Goal: Information Seeking & Learning: Compare options

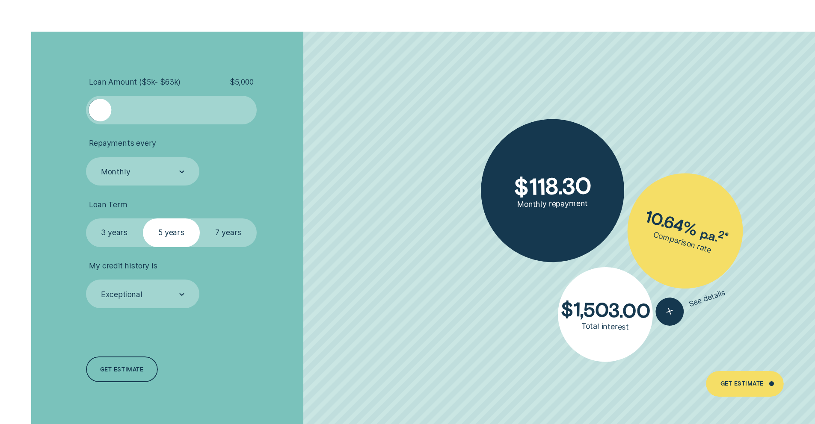
scroll to position [1971, 0]
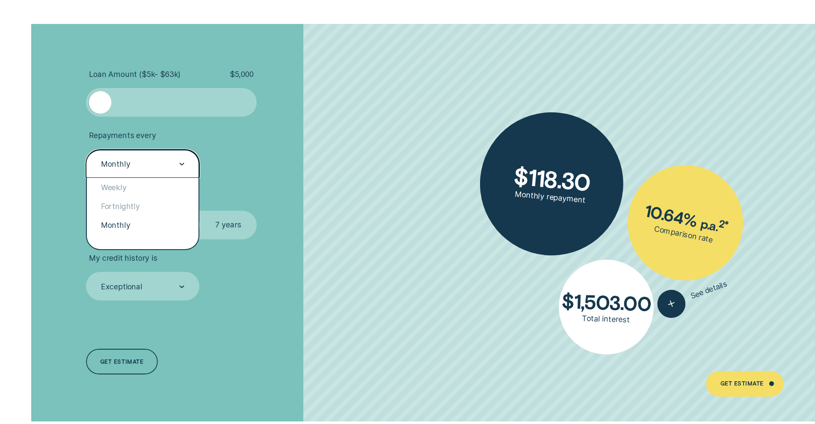
click at [178, 162] on div "Monthly" at bounding box center [142, 164] width 84 height 11
click at [246, 169] on li "Repayments every option Monthly selected, 3 of 3. 3 results available. Use Up a…" at bounding box center [217, 154] width 263 height 47
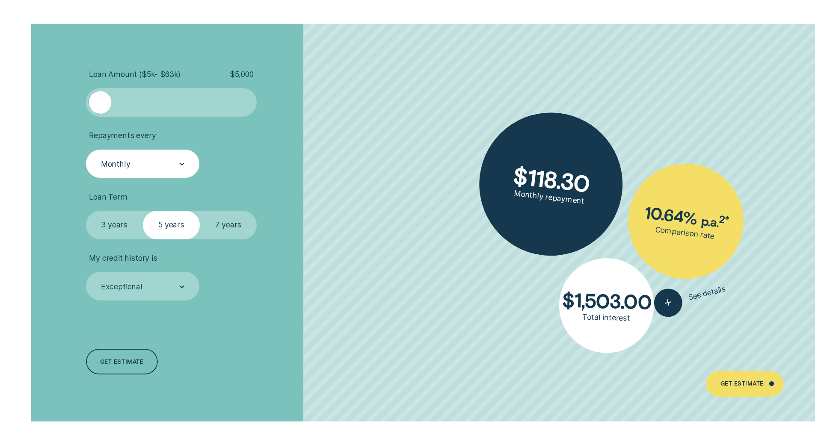
click at [175, 166] on div "Monthly" at bounding box center [142, 164] width 84 height 11
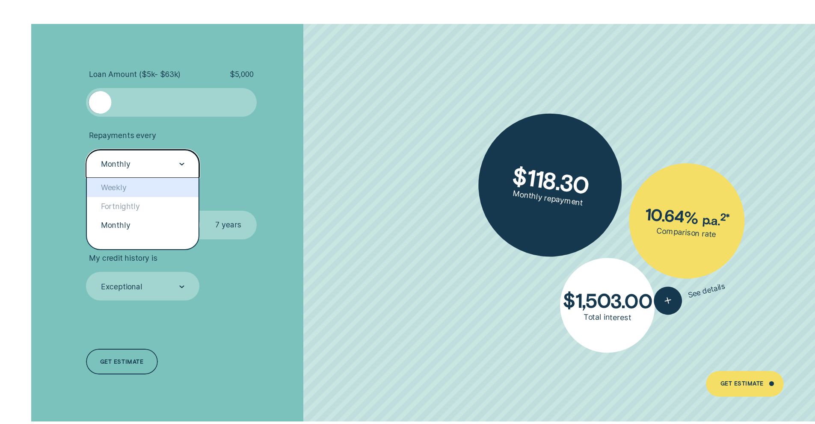
click at [153, 187] on div "Weekly" at bounding box center [143, 187] width 112 height 19
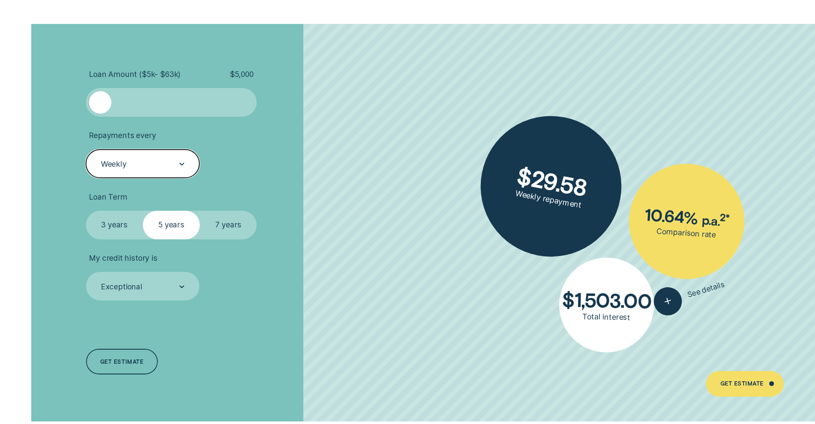
click at [165, 168] on div "Weekly" at bounding box center [142, 164] width 84 height 11
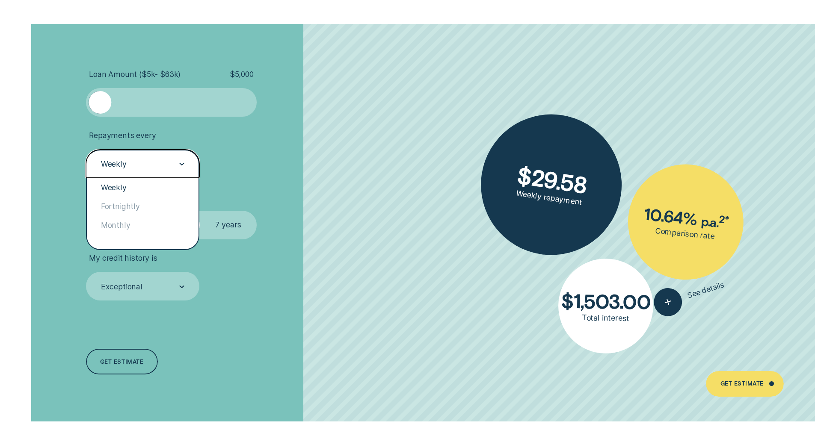
click at [239, 180] on ul "Loan Amount ( $5k - $63k ) $ 5,000 Repayments every option Weekly, selected. op…" at bounding box center [217, 185] width 263 height 231
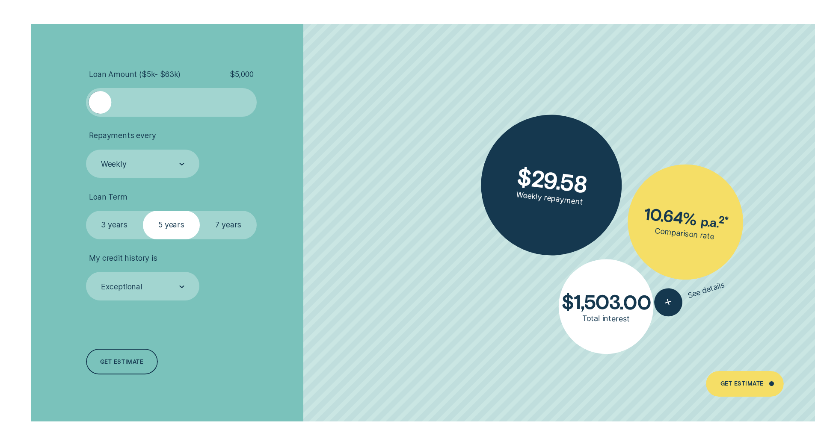
click at [121, 229] on label "3 years" at bounding box center [114, 225] width 57 height 29
click at [86, 211] on input "3 years" at bounding box center [86, 211] width 0 height 0
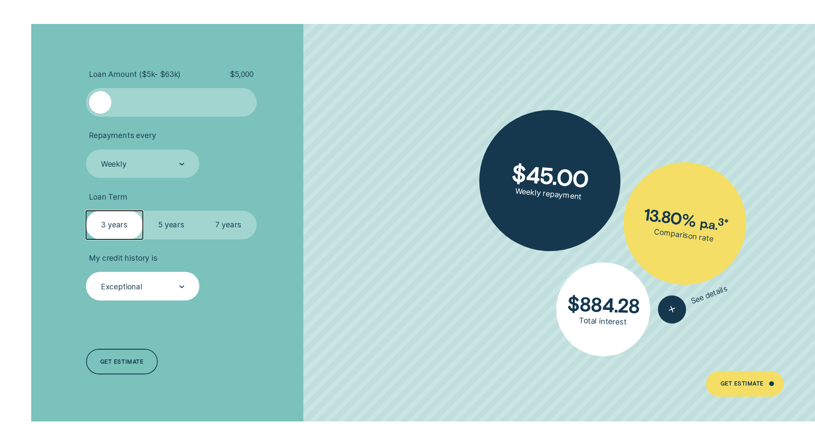
click at [146, 283] on div "Exceptional" at bounding box center [142, 287] width 84 height 11
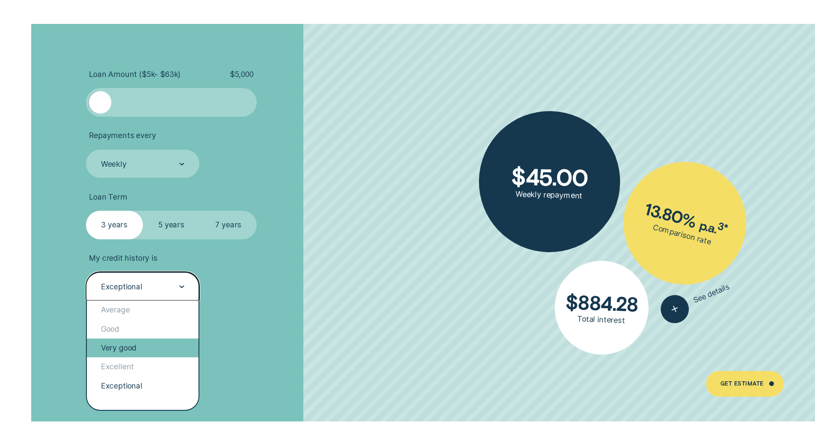
click at [136, 343] on div "Very good" at bounding box center [143, 348] width 112 height 19
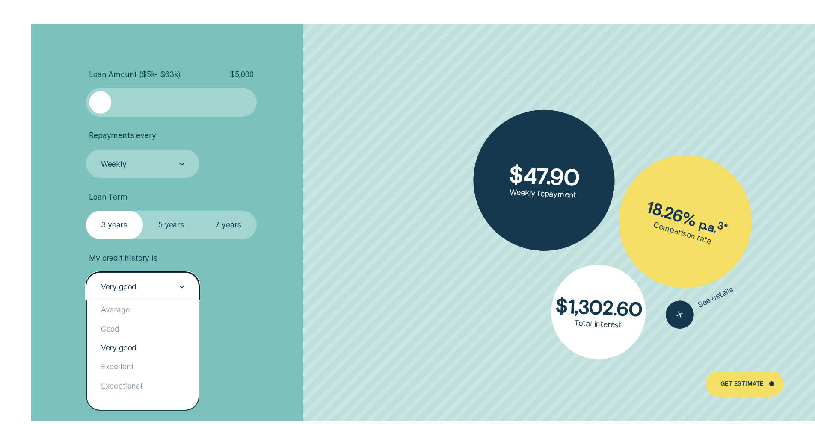
drag, startPoint x: 173, startPoint y: 298, endPoint x: 172, endPoint y: 294, distance: 4.4
click at [173, 297] on div "Very good" at bounding box center [143, 286] width 114 height 29
click at [206, 283] on li "My credit history is option Very good, selected. option Very good selected, 3 o…" at bounding box center [217, 277] width 263 height 47
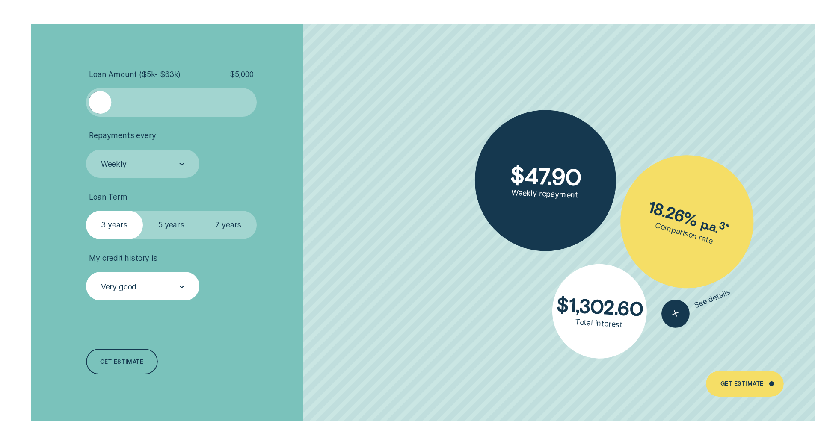
click at [160, 284] on div "Very good" at bounding box center [142, 287] width 84 height 11
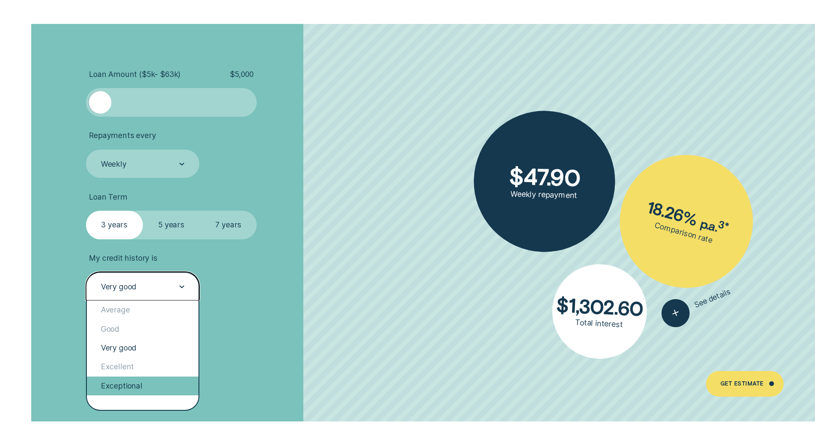
click at [153, 387] on div "Exceptional" at bounding box center [143, 386] width 112 height 19
click at [153, 386] on div "Loan Amount ( $5k - $63k ) $ 5,000 Repayments every Weekly Loan Term Select Loa…" at bounding box center [217, 223] width 272 height 398
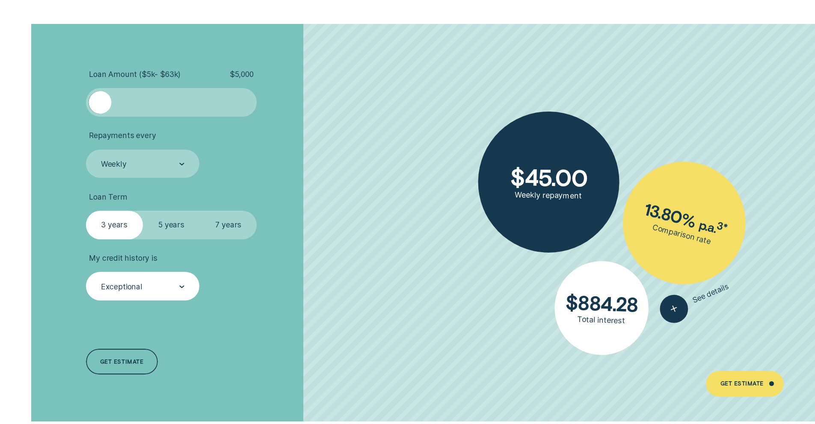
click at [171, 285] on div "Exceptional" at bounding box center [142, 287] width 84 height 11
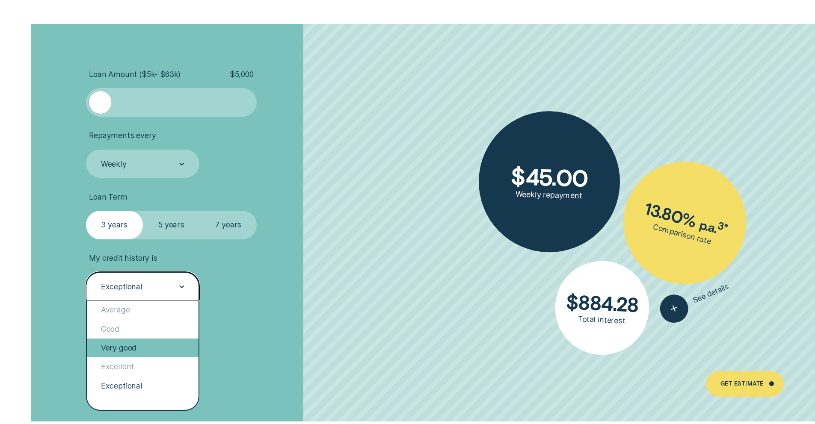
click at [159, 343] on div "Very good" at bounding box center [143, 348] width 112 height 19
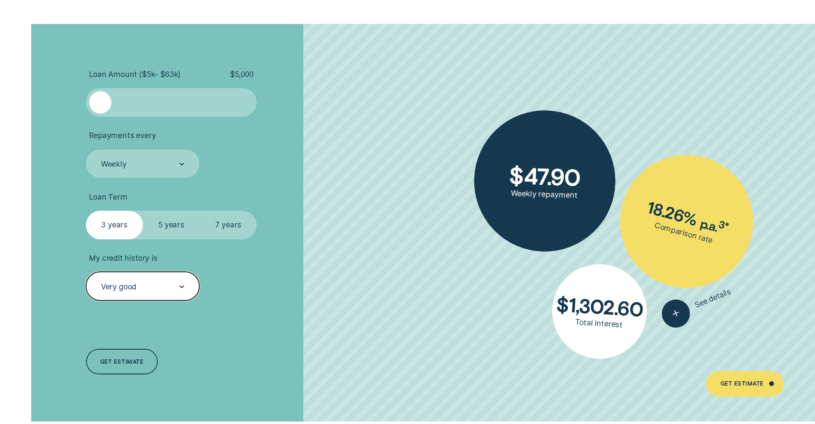
click at [664, 312] on div "button" at bounding box center [676, 314] width 36 height 36
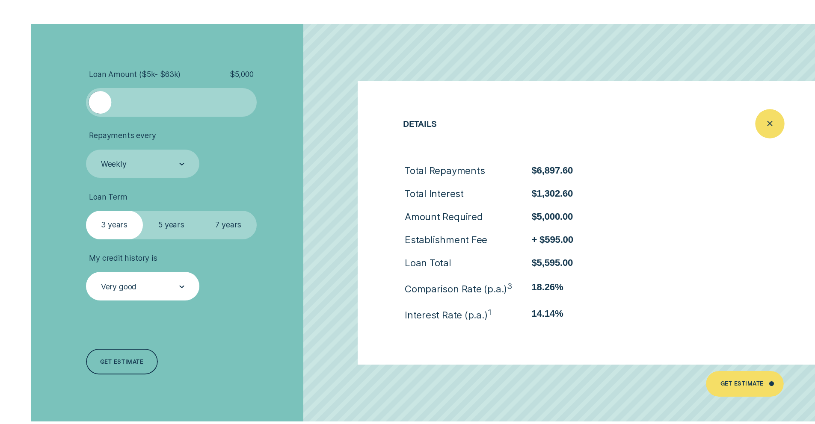
click at [763, 124] on icon "Close loan details" at bounding box center [770, 123] width 15 height 13
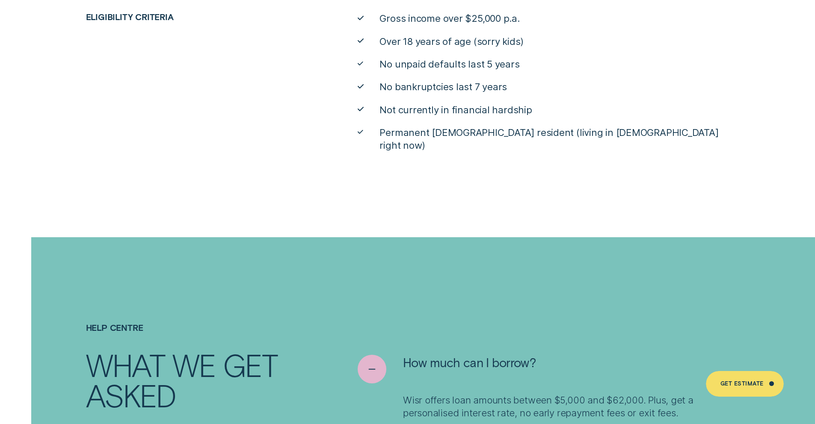
scroll to position [4387, 0]
